Goal: Task Accomplishment & Management: Manage account settings

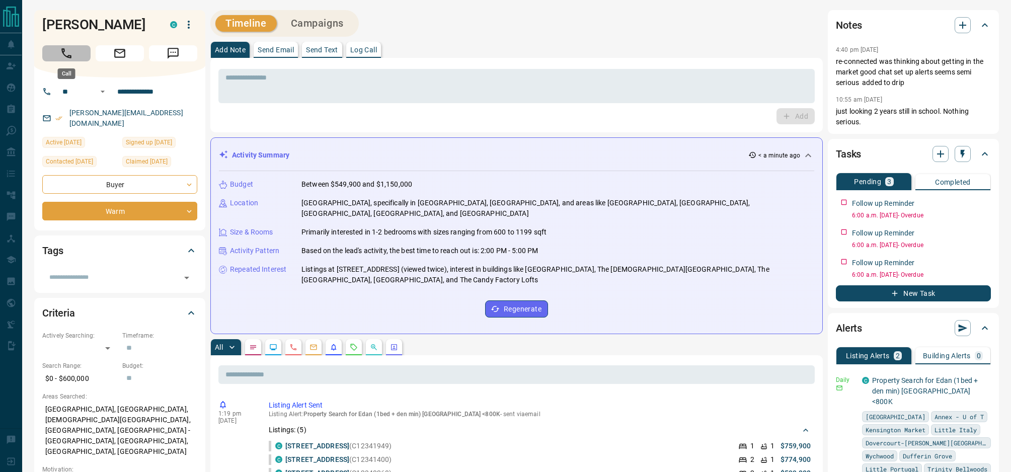
click at [58, 51] on button "Call" at bounding box center [66, 53] width 48 height 16
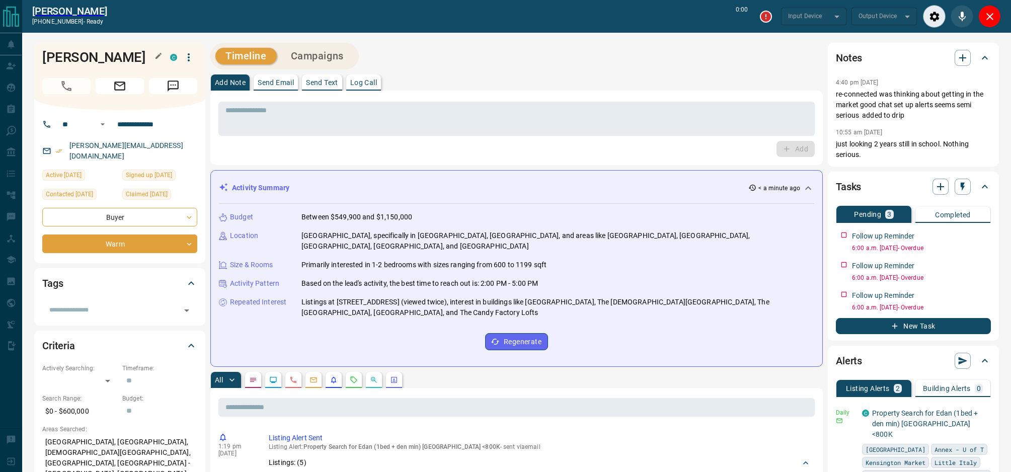
type input "*******"
click at [251, 106] on textarea at bounding box center [516, 119] width 582 height 26
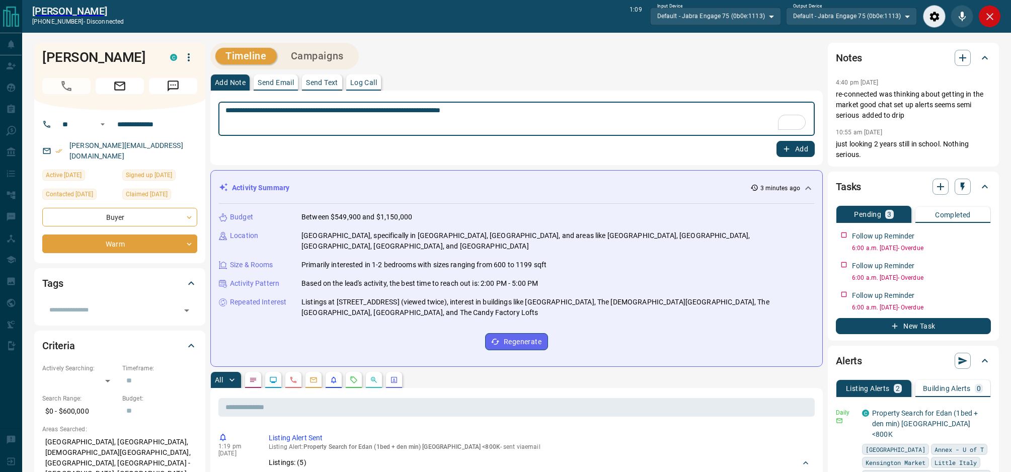
type textarea "**********"
click at [989, 21] on icon "Close" at bounding box center [990, 17] width 12 height 12
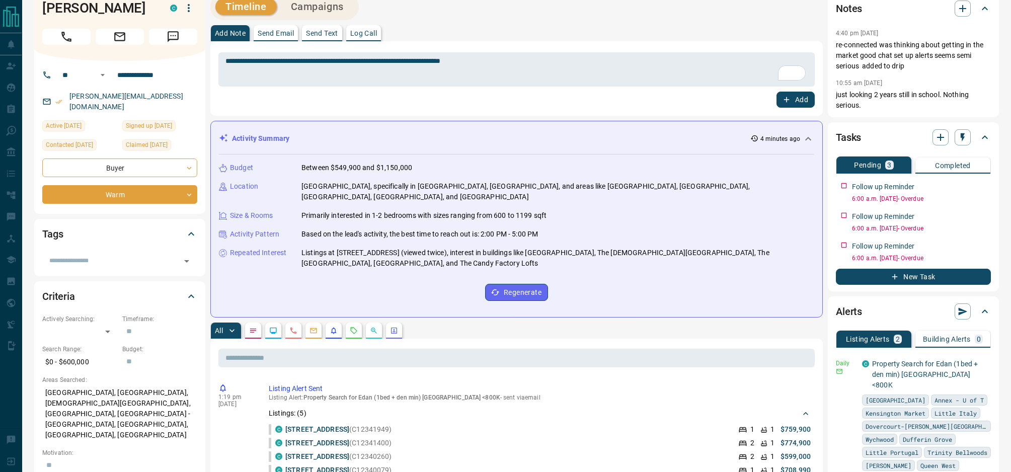
scroll to position [17, 0]
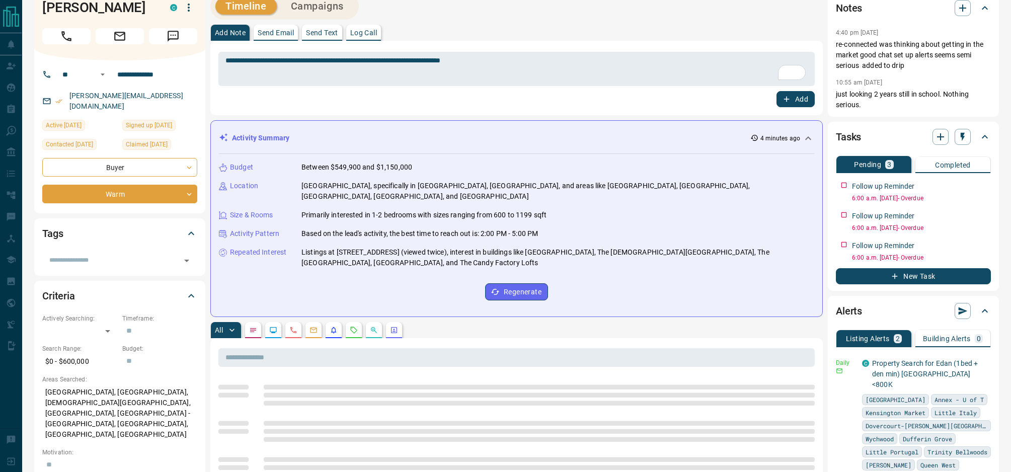
click at [164, 196] on div "**********" at bounding box center [119, 136] width 171 height 153
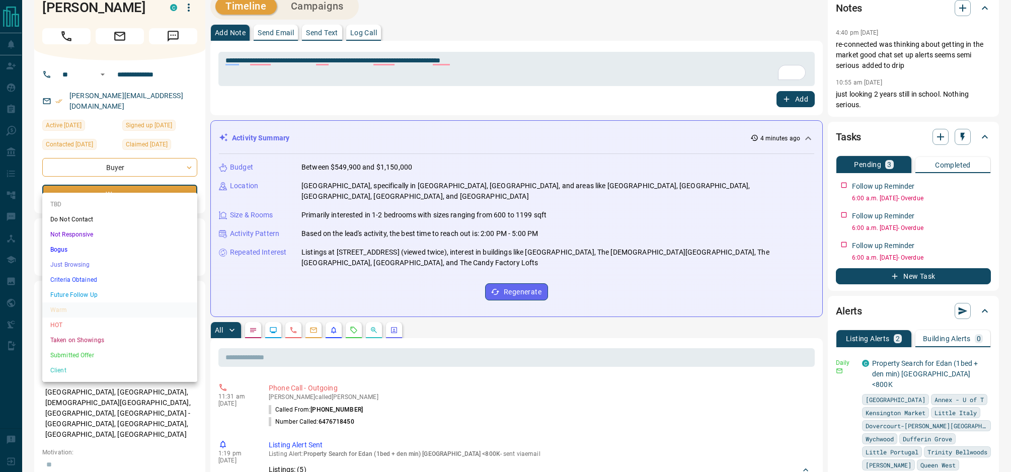
click at [116, 291] on li "Future Follow Up" at bounding box center [119, 294] width 155 height 15
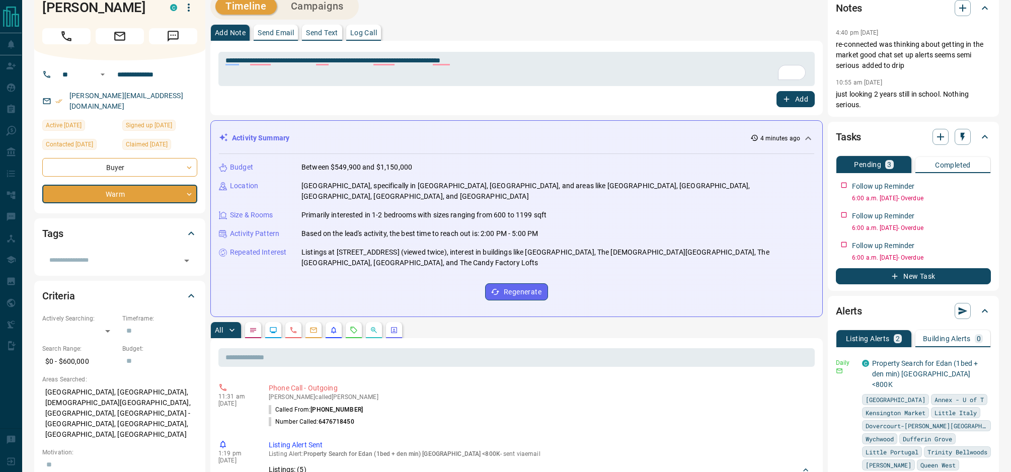
scroll to position [34, 0]
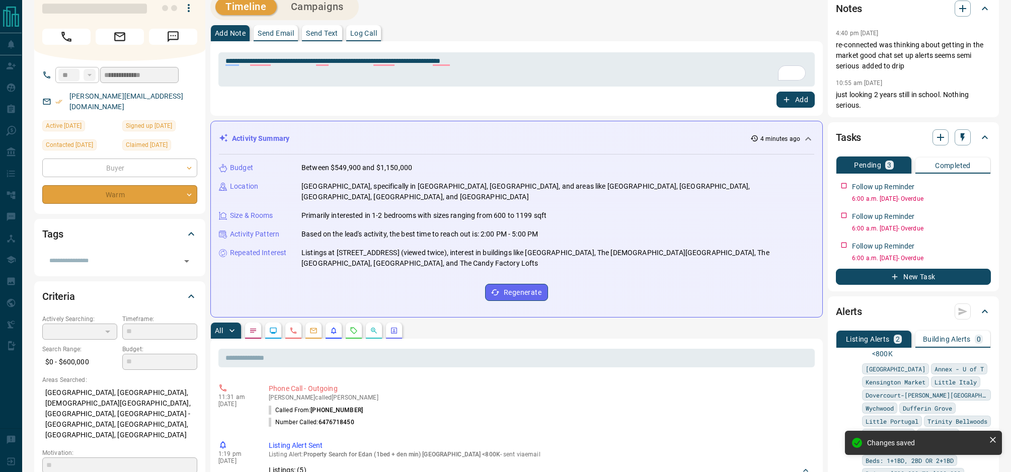
type input "*"
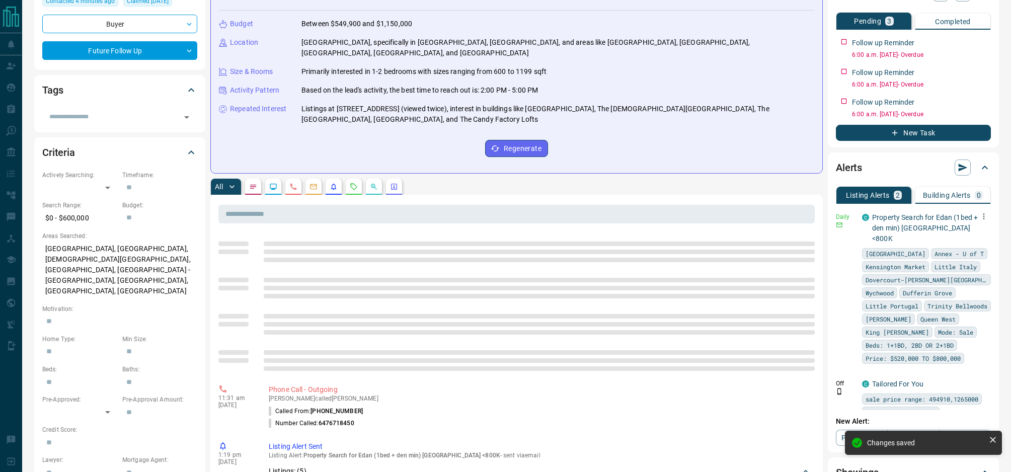
scroll to position [0, 0]
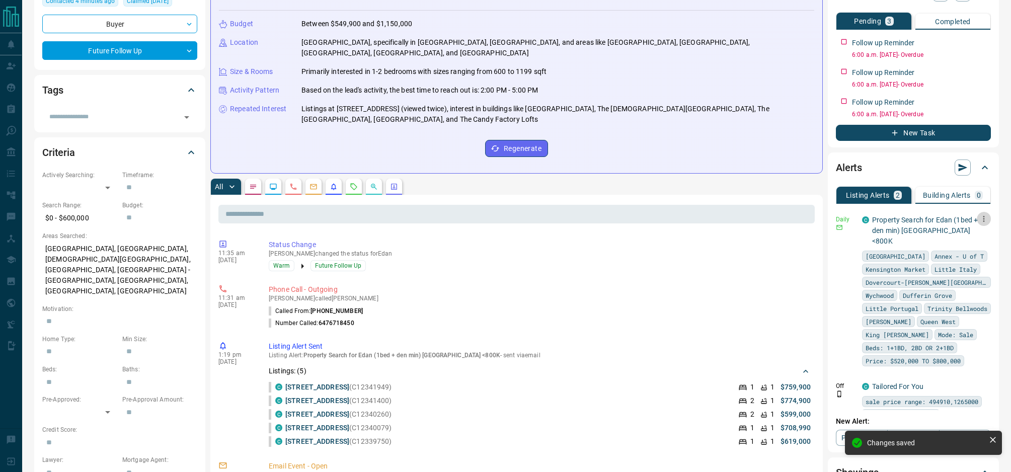
click at [983, 219] on icon "button" at bounding box center [984, 219] width 2 height 6
click at [821, 270] on div at bounding box center [505, 236] width 1011 height 472
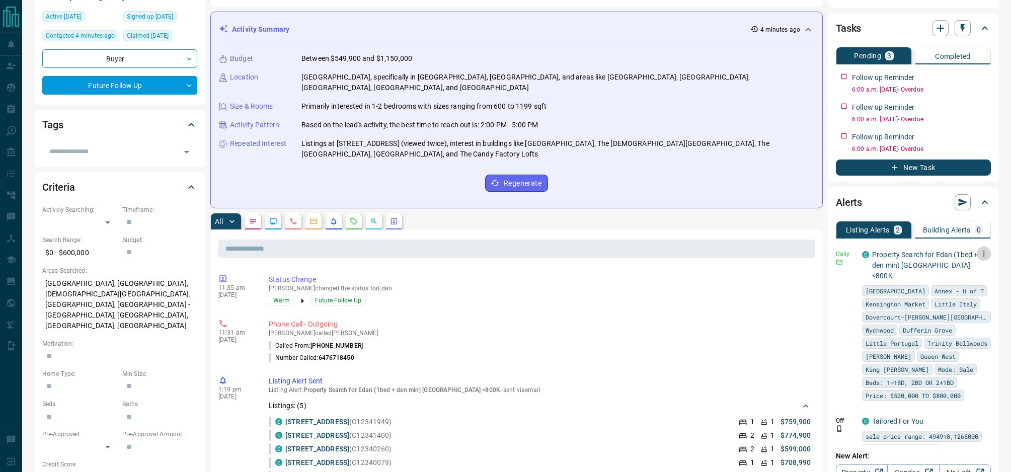
click at [983, 252] on icon "button" at bounding box center [983, 253] width 9 height 9
click at [969, 289] on link "Edit" at bounding box center [965, 289] width 22 height 10
click at [553, 276] on div at bounding box center [505, 236] width 1011 height 472
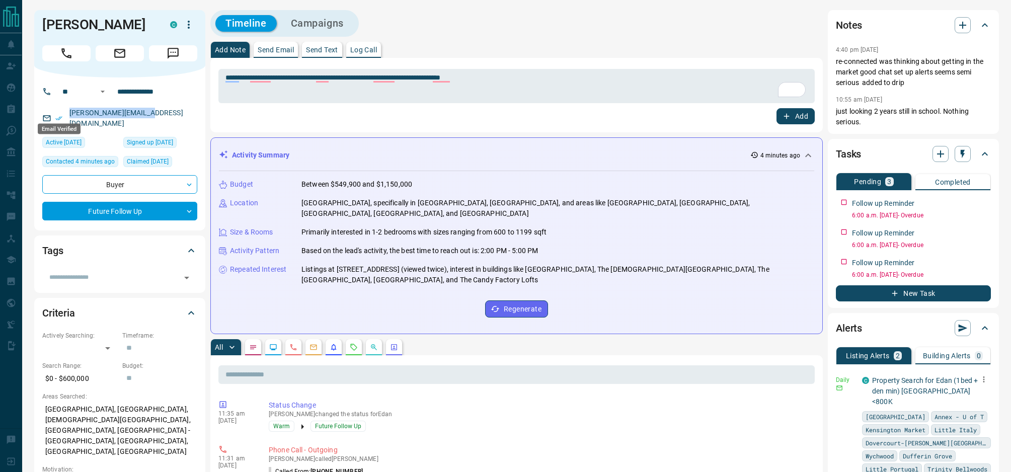
scroll to position [1, 0]
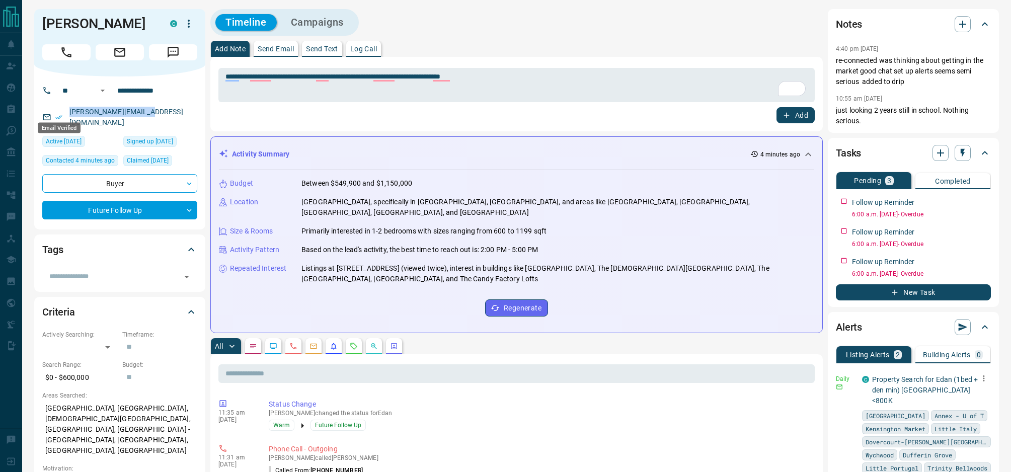
drag, startPoint x: 161, startPoint y: 116, endPoint x: 61, endPoint y: 114, distance: 99.7
click at [61, 114] on div "[PERSON_NAME][EMAIL_ADDRESS][DOMAIN_NAME]" at bounding box center [119, 117] width 155 height 27
copy link "[PERSON_NAME][EMAIL_ADDRESS][DOMAIN_NAME]"
